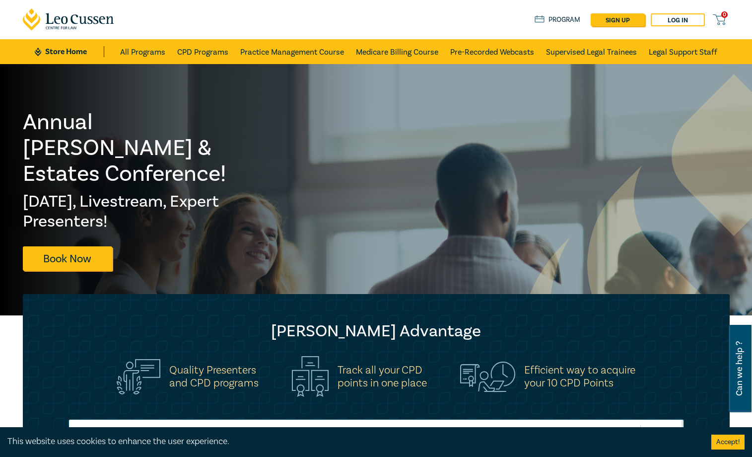
scroll to position [248, 0]
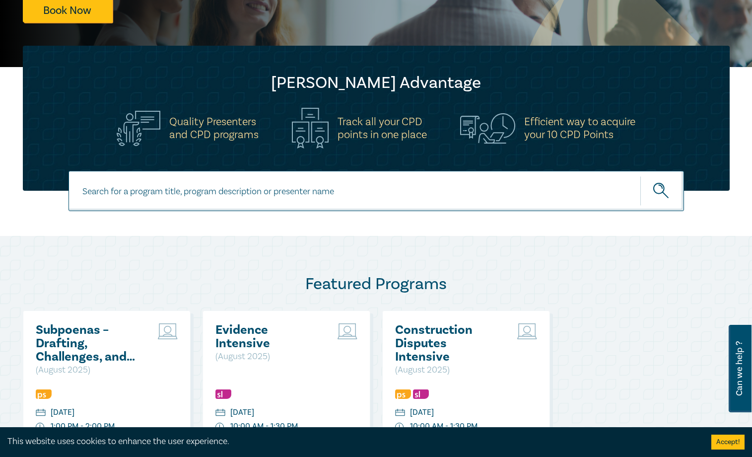
drag, startPoint x: 290, startPoint y: 179, endPoint x: 290, endPoint y: 189, distance: 9.9
click at [290, 179] on input at bounding box center [377, 191] width 616 height 40
click at [289, 196] on input at bounding box center [377, 191] width 616 height 40
paste input "Owner-Builder Intensive"
type input "Owner-Builder Intensive"
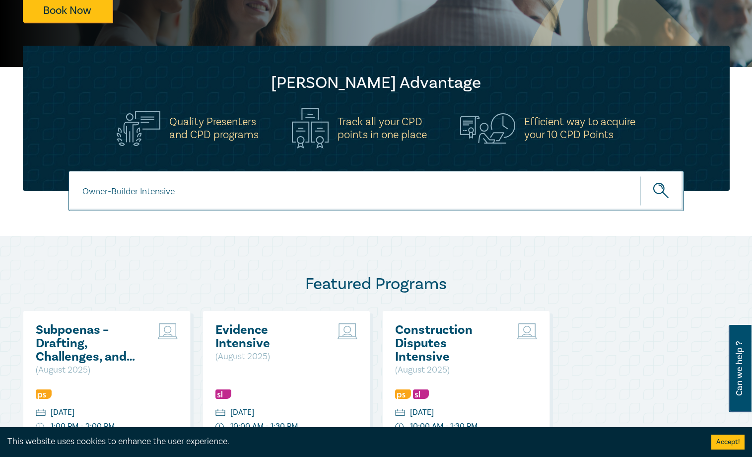
click at [558, 192] on icon "submit" at bounding box center [661, 191] width 17 height 17
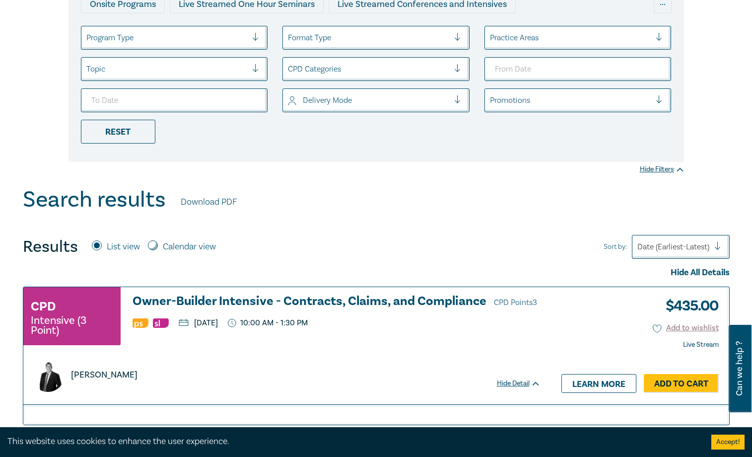
scroll to position [248, 0]
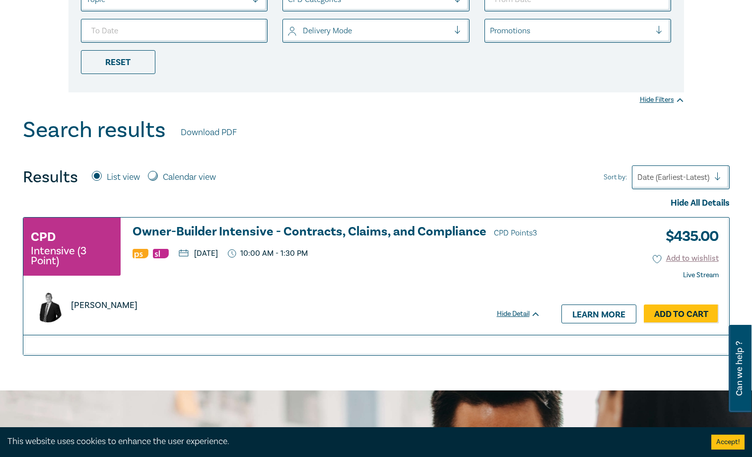
click at [371, 230] on h3 "Owner-Builder Intensive - Contracts, Claims, and Compliance CPD Points 3" at bounding box center [337, 232] width 408 height 15
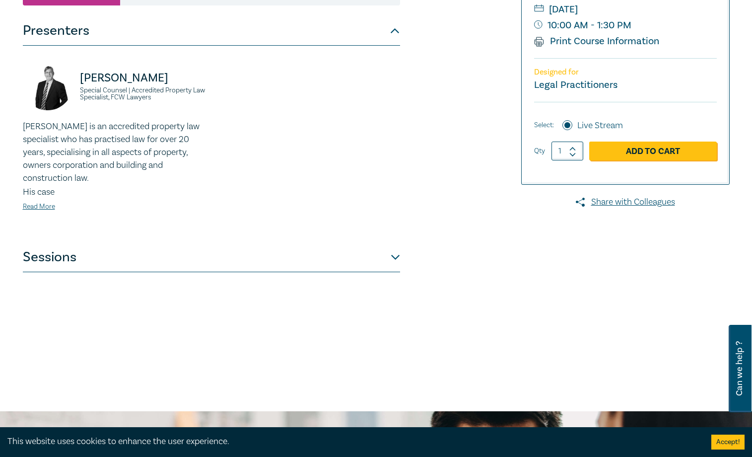
scroll to position [248, 0]
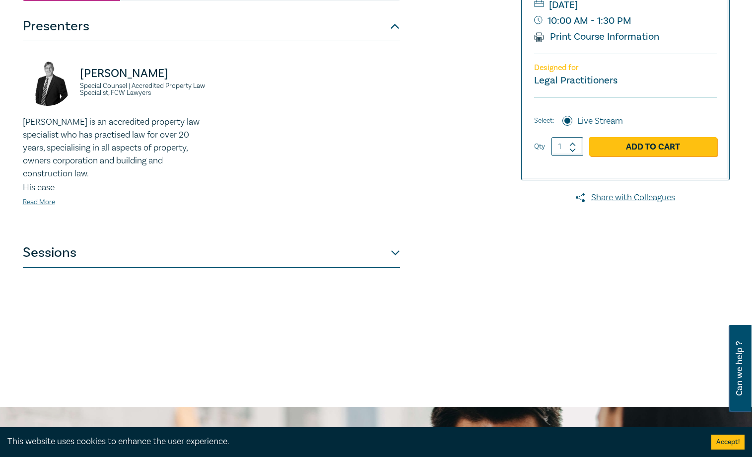
click at [376, 243] on button "Sessions" at bounding box center [211, 253] width 377 height 30
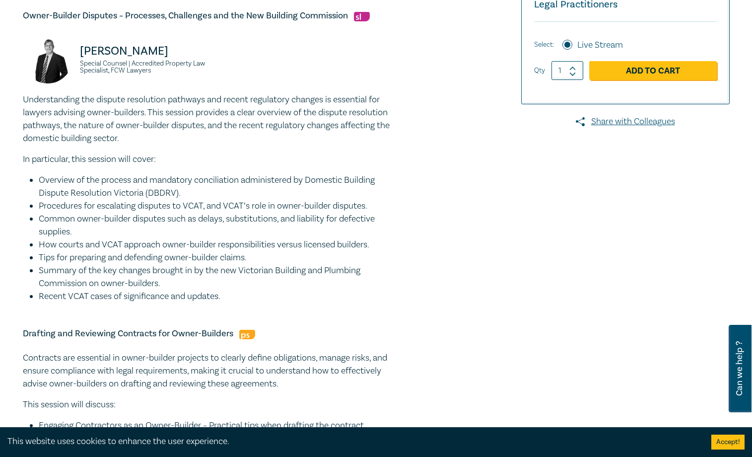
scroll to position [348, 0]
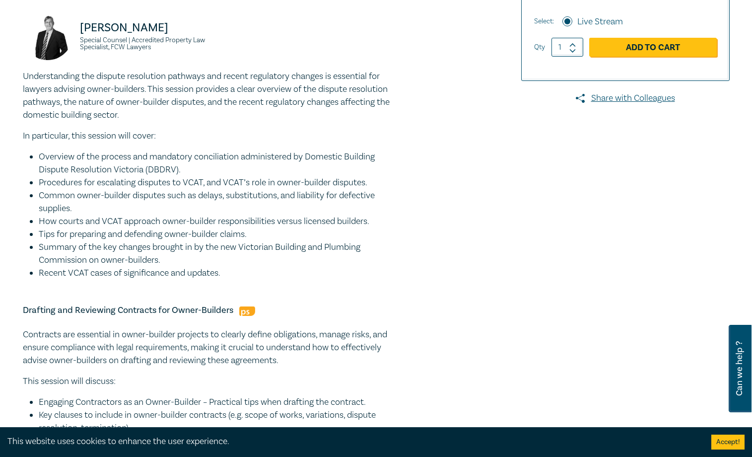
click at [136, 265] on li "Summary of the key changes brought in by the new Victorian Building and Plumbin…" at bounding box center [219, 254] width 361 height 26
click at [111, 193] on li "Common owner-builder disputes such as delays, substitutions, and liability for …" at bounding box center [219, 202] width 361 height 26
click at [89, 156] on li "Overview of the process and mandatory conciliation administered by Domestic Bui…" at bounding box center [219, 163] width 361 height 26
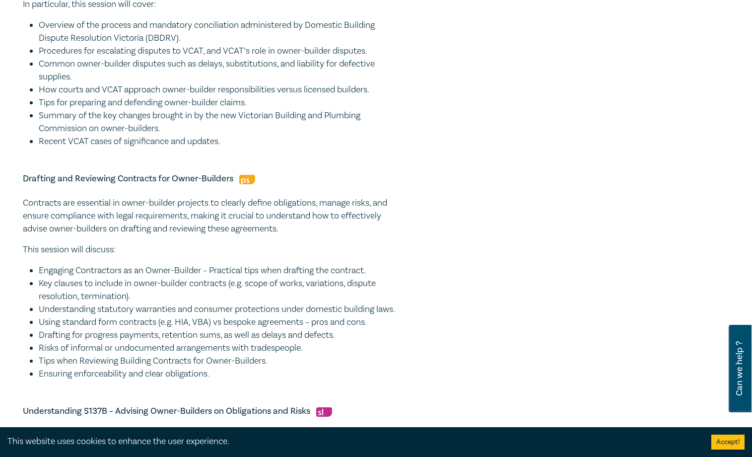
scroll to position [496, 0]
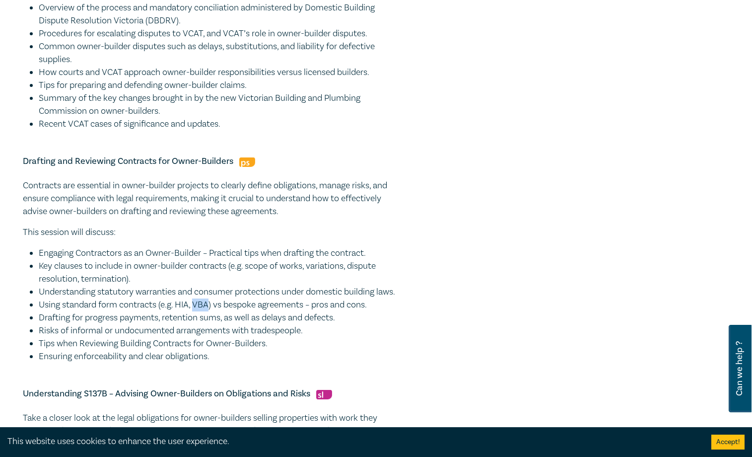
drag, startPoint x: 195, startPoint y: 318, endPoint x: 209, endPoint y: 317, distance: 14.4
click at [209, 311] on li "Using standard form contracts (e.g. HIA, VBA) vs bespoke agreements – pros and …" at bounding box center [219, 304] width 361 height 13
click at [343, 311] on li "Using standard form contracts (e.g. HIA, VBA) vs bespoke agreements – pros and …" at bounding box center [219, 304] width 361 height 13
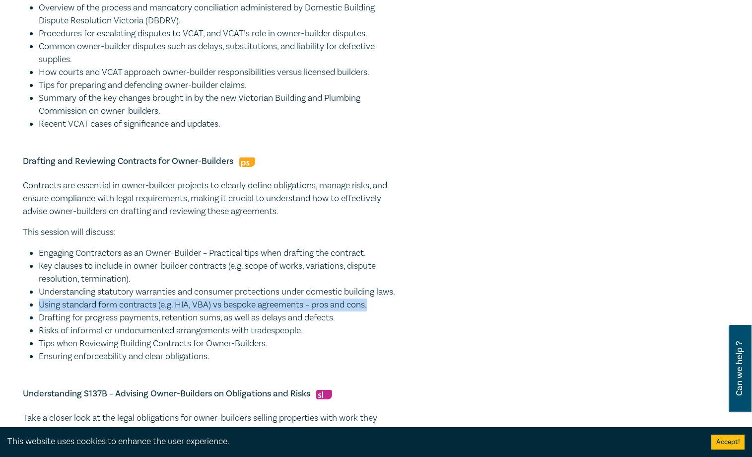
drag, startPoint x: 41, startPoint y: 317, endPoint x: 389, endPoint y: 318, distance: 348.5
click at [389, 311] on li "Using standard form contracts (e.g. HIA, VBA) vs bespoke agreements – pros and …" at bounding box center [219, 304] width 361 height 13
click at [192, 311] on li "Using standard form contracts (e.g. HIA, VBA) vs bespoke agreements – pros and …" at bounding box center [219, 304] width 361 height 13
click at [180, 311] on li "Using standard form contracts (e.g. HIA, VBA) vs bespoke agreements – pros and …" at bounding box center [219, 304] width 361 height 13
click at [224, 311] on li "Using standard form contracts (e.g. HIA, VBA) vs bespoke agreements – pros and …" at bounding box center [219, 304] width 361 height 13
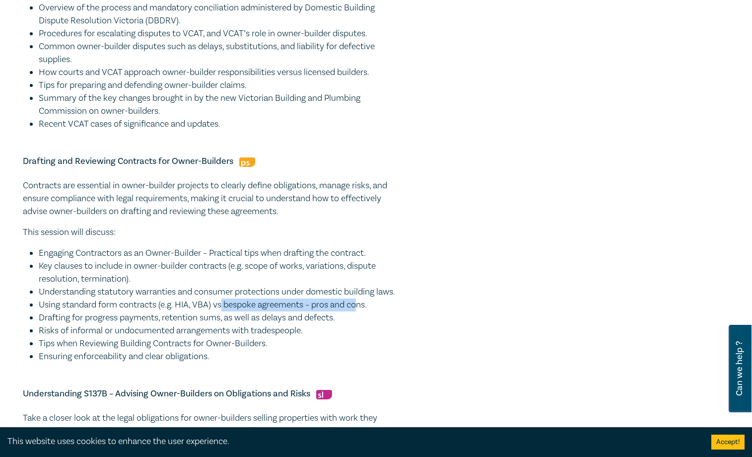
drag, startPoint x: 225, startPoint y: 320, endPoint x: 363, endPoint y: 320, distance: 138.5
click at [363, 311] on li "Using standard form contracts (e.g. HIA, VBA) vs bespoke agreements – pros and …" at bounding box center [219, 304] width 361 height 13
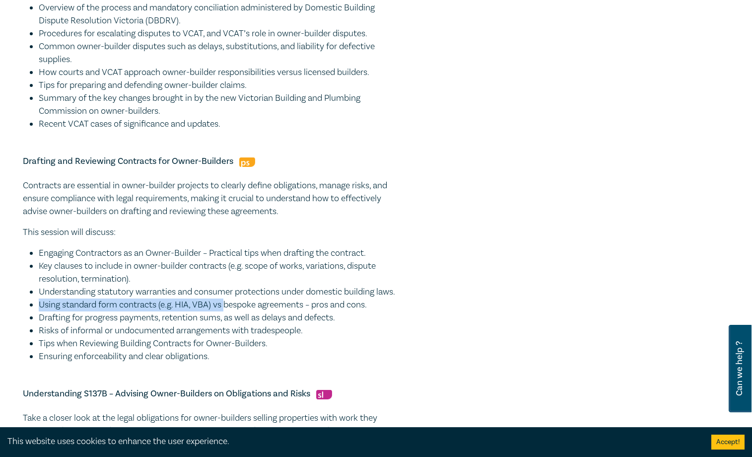
drag, startPoint x: 40, startPoint y: 317, endPoint x: 228, endPoint y: 321, distance: 188.7
click at [228, 311] on li "Using standard form contracts (e.g. HIA, VBA) vs bespoke agreements – pros and …" at bounding box center [219, 304] width 361 height 13
drag, startPoint x: 197, startPoint y: 318, endPoint x: 210, endPoint y: 318, distance: 13.4
click at [210, 311] on li "Using standard form contracts (e.g. HIA, VBA) vs bespoke agreements – pros and …" at bounding box center [219, 304] width 361 height 13
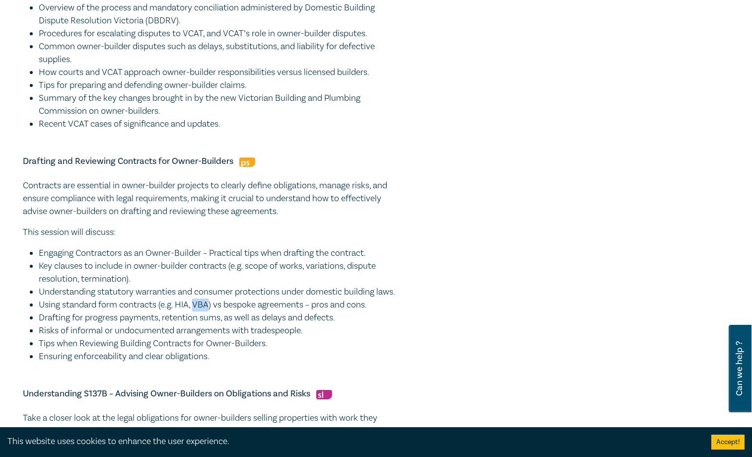
click at [210, 311] on li "Using standard form contracts (e.g. HIA, VBA) vs bespoke agreements – pros and …" at bounding box center [219, 304] width 361 height 13
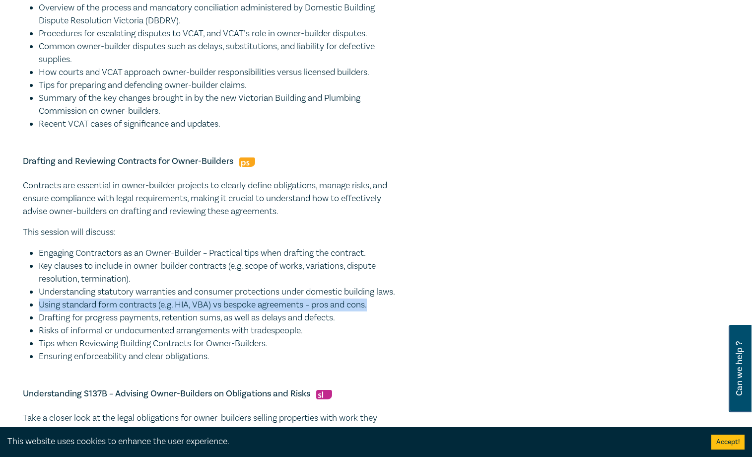
drag, startPoint x: 41, startPoint y: 319, endPoint x: 452, endPoint y: 318, distance: 411.1
click at [452, 318] on div "Owner-Builder Intensive - Contracts, Claims, and Compliance I25053 CPD Intensiv…" at bounding box center [256, 119] width 479 height 1008
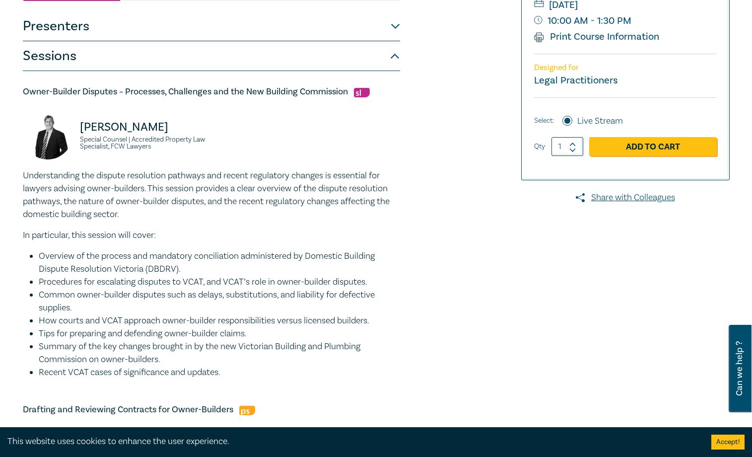
scroll to position [0, 0]
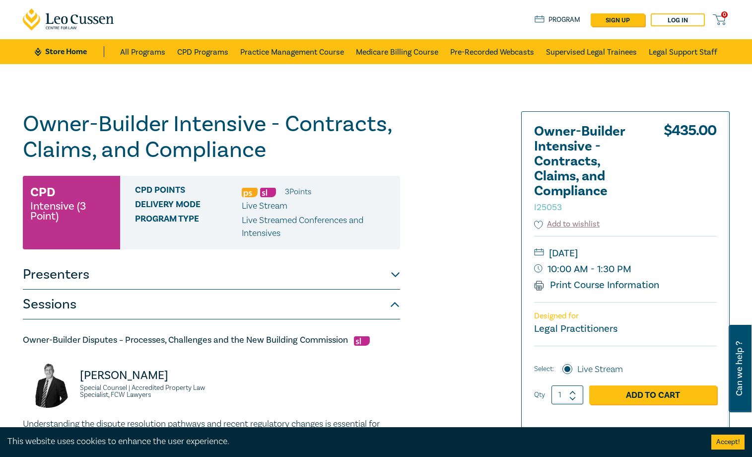
click at [289, 129] on h1 "Owner-Builder Intensive - Contracts, Claims, and Compliance I25053" at bounding box center [211, 137] width 377 height 52
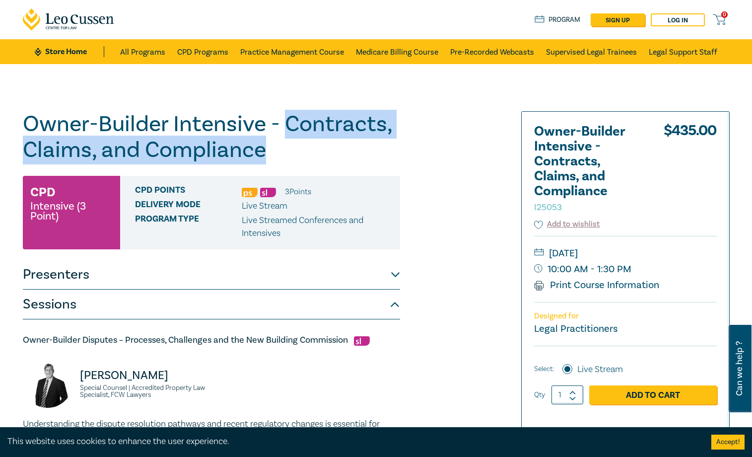
drag, startPoint x: 290, startPoint y: 125, endPoint x: 369, endPoint y: 147, distance: 82.4
click at [369, 147] on h1 "Owner-Builder Intensive - Contracts, Claims, and Compliance I25053" at bounding box center [211, 137] width 377 height 52
